Goal: Find specific page/section: Find specific page/section

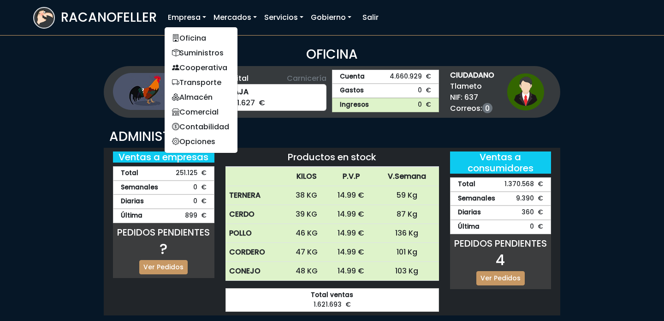
click at [177, 12] on link "Empresa" at bounding box center [187, 17] width 46 height 18
click at [182, 36] on link "Oficina" at bounding box center [201, 38] width 73 height 15
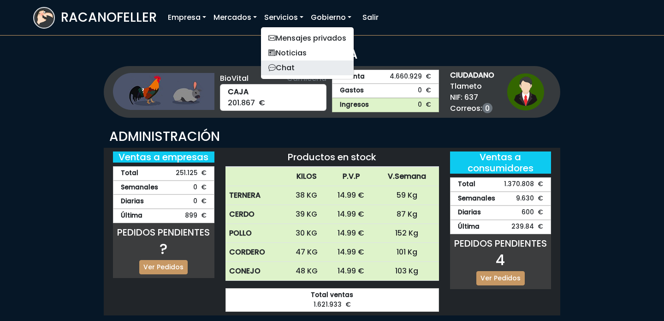
click at [283, 68] on link "Chat" at bounding box center [307, 67] width 93 height 15
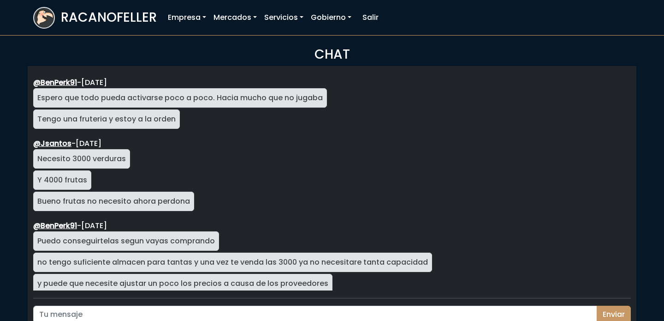
scroll to position [1556, 0]
